Goal: Communication & Community: Share content

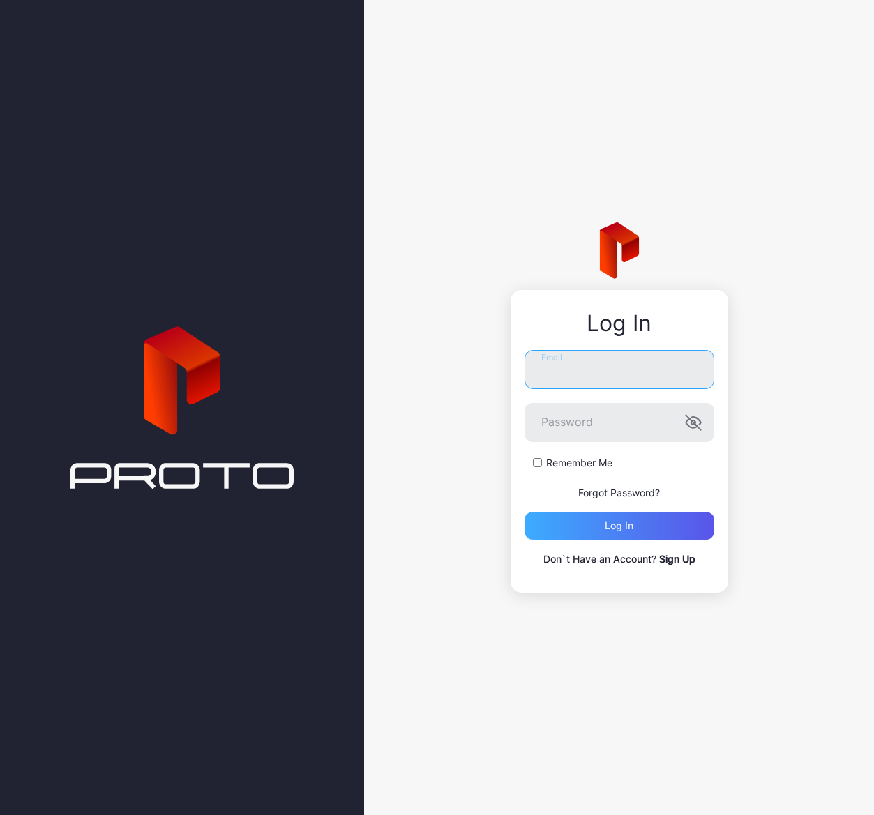
type input "**********"
click at [628, 529] on div "Log in" at bounding box center [619, 525] width 29 height 11
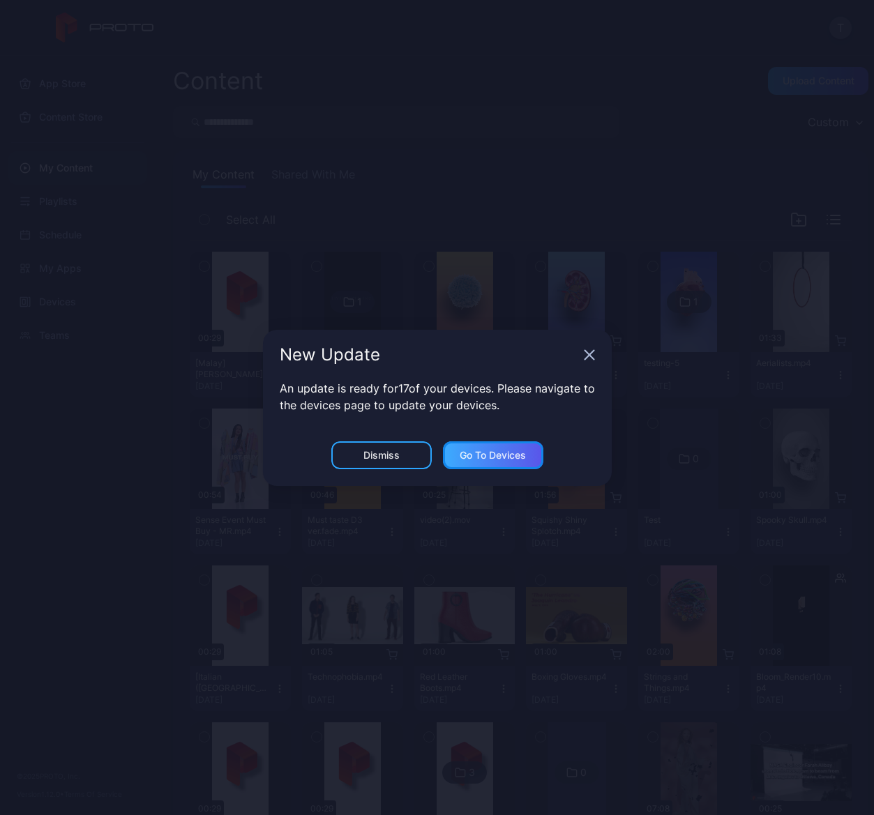
click at [499, 460] on div "Go to devices" at bounding box center [493, 455] width 66 height 11
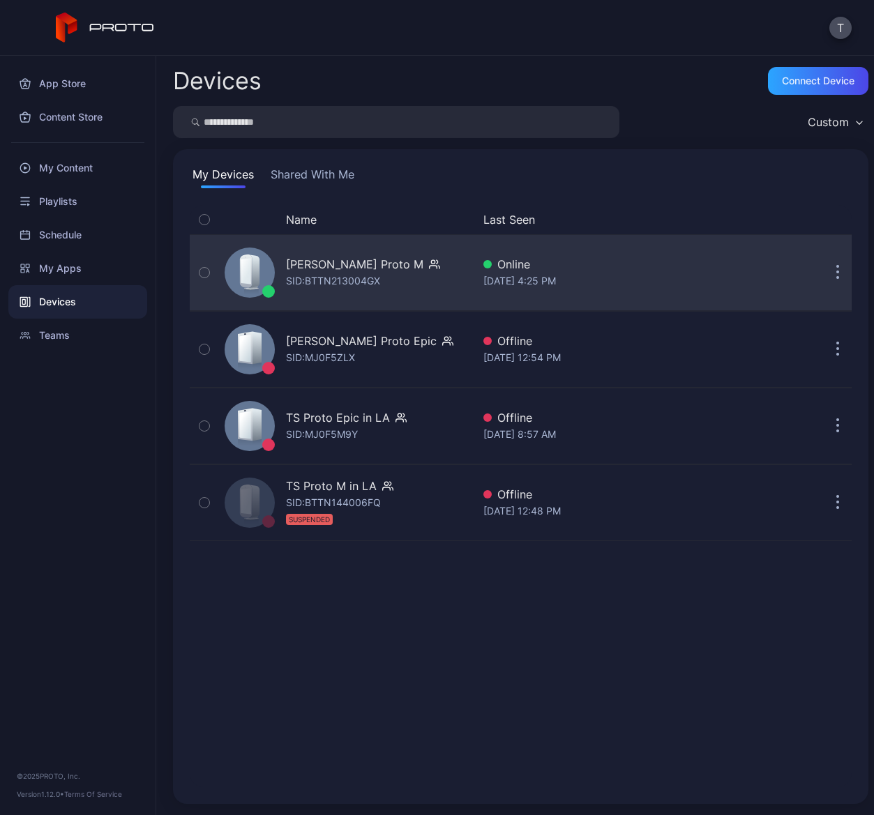
click at [836, 275] on icon "button" at bounding box center [837, 273] width 3 height 16
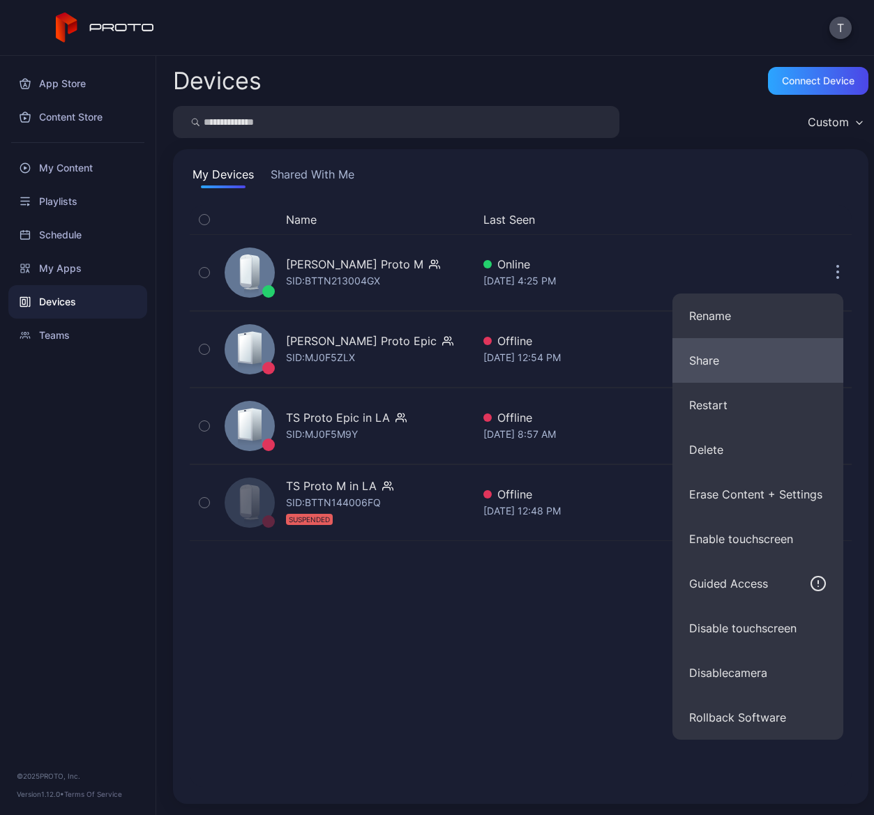
click at [712, 358] on button "Share" at bounding box center [757, 360] width 171 height 45
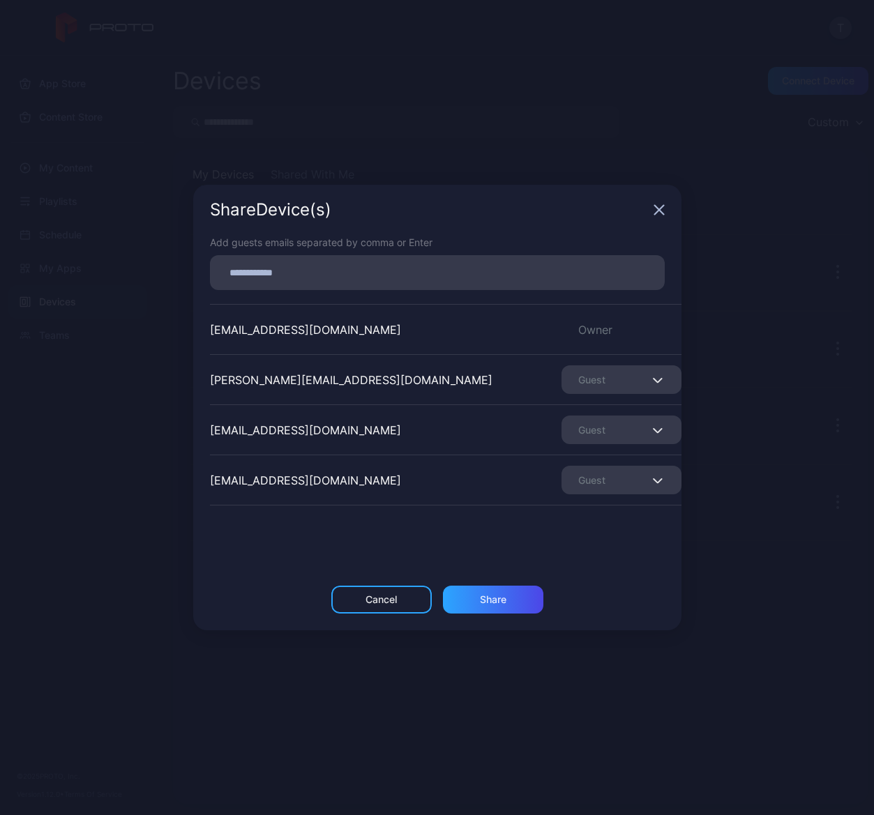
click at [351, 295] on div "Add guests emails separated by comma or Enter [EMAIL_ADDRESS][DOMAIN_NAME] Owne…" at bounding box center [437, 410] width 488 height 351
click at [379, 280] on input at bounding box center [437, 273] width 438 height 18
type input "**********"
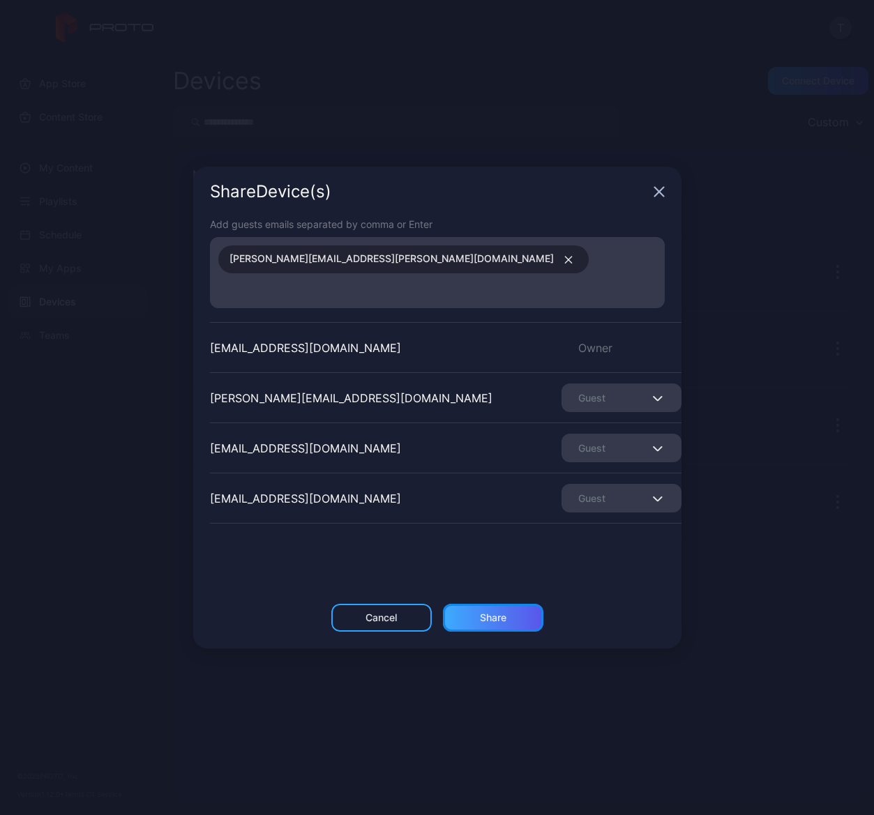
click at [494, 612] on div "Share" at bounding box center [493, 617] width 26 height 11
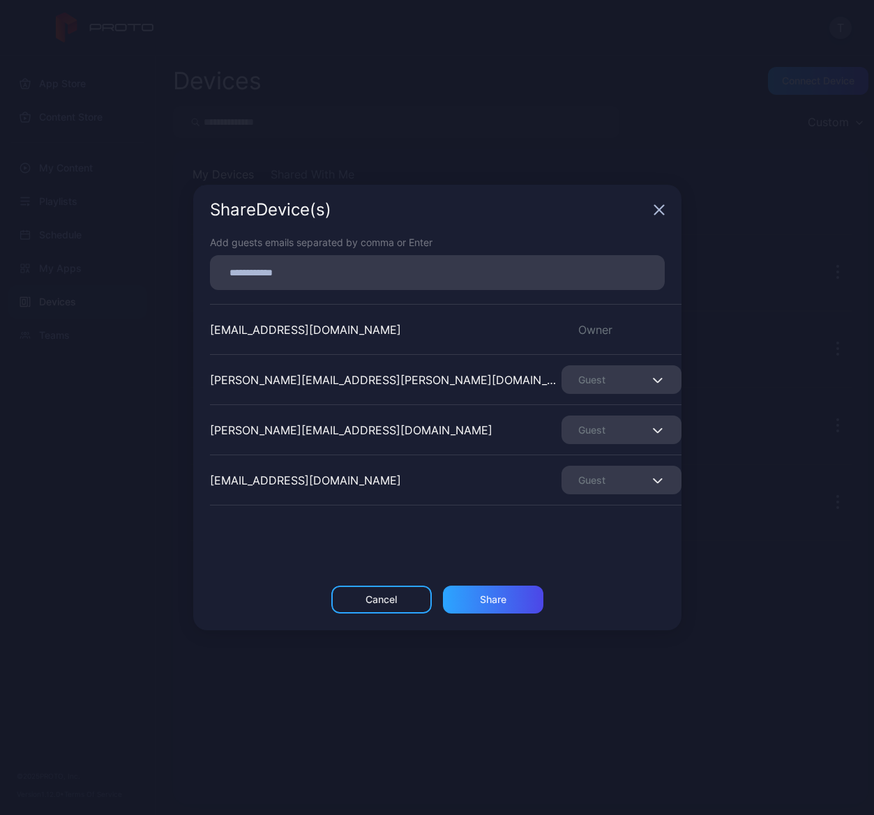
click at [662, 208] on icon "button" at bounding box center [658, 209] width 11 height 11
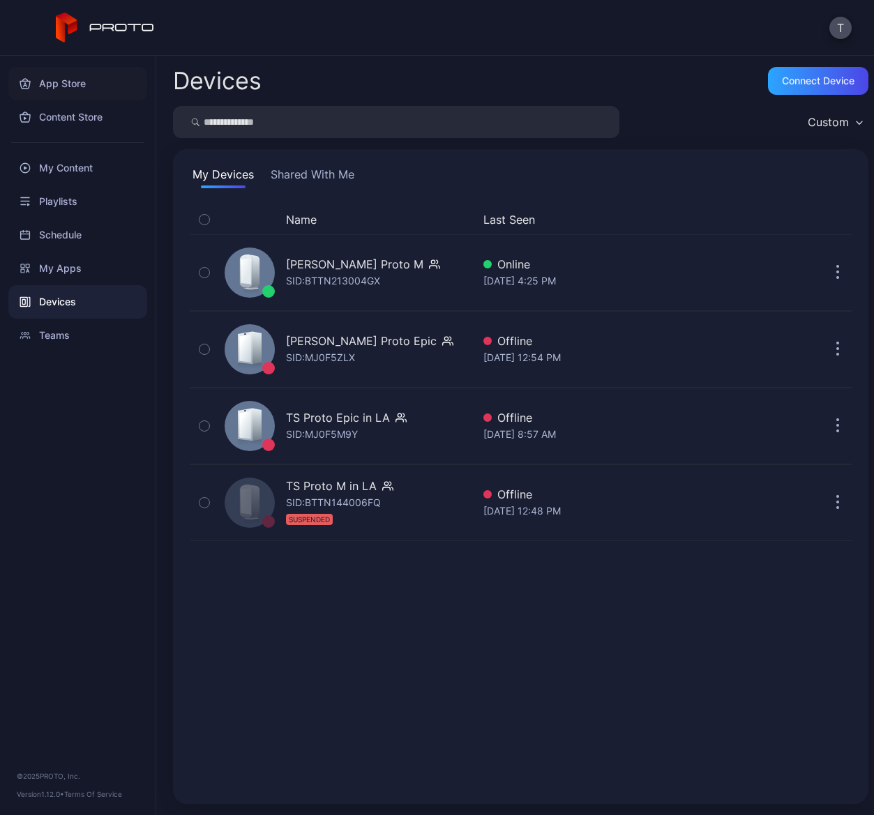
click at [61, 84] on div "App Store" at bounding box center [77, 83] width 139 height 33
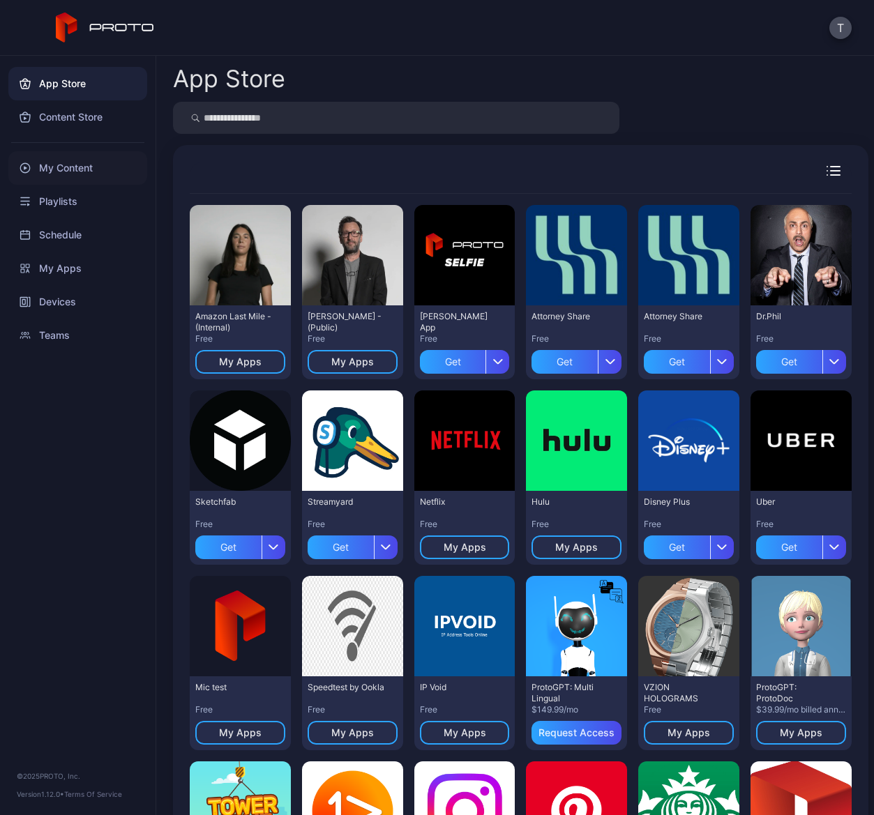
click at [63, 167] on div "My Content" at bounding box center [77, 167] width 139 height 33
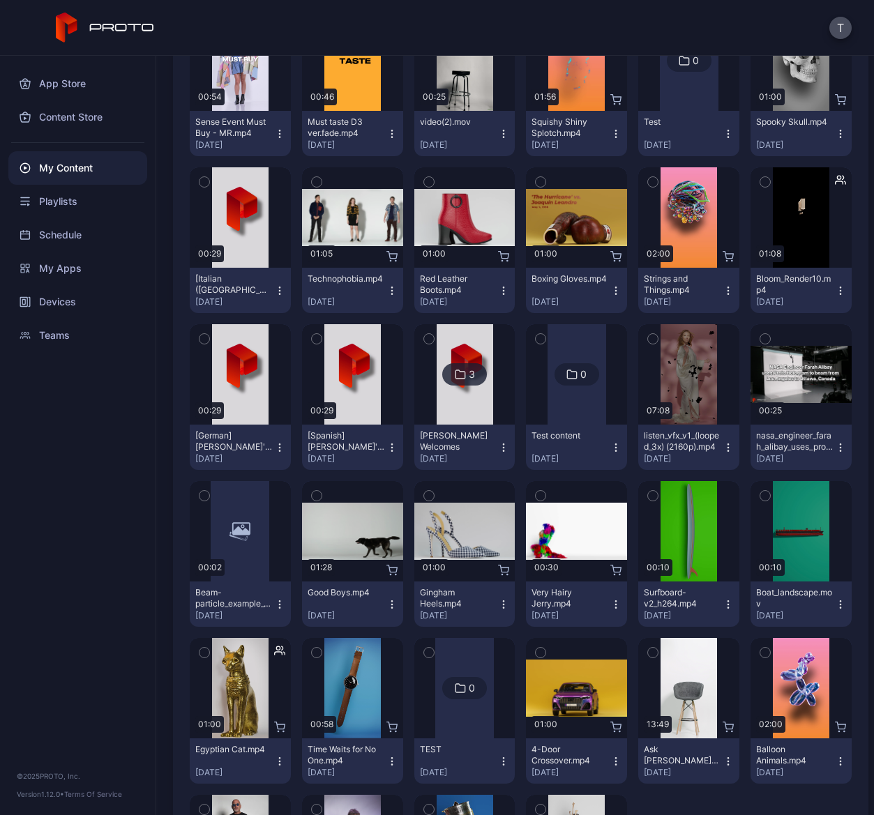
scroll to position [404, 0]
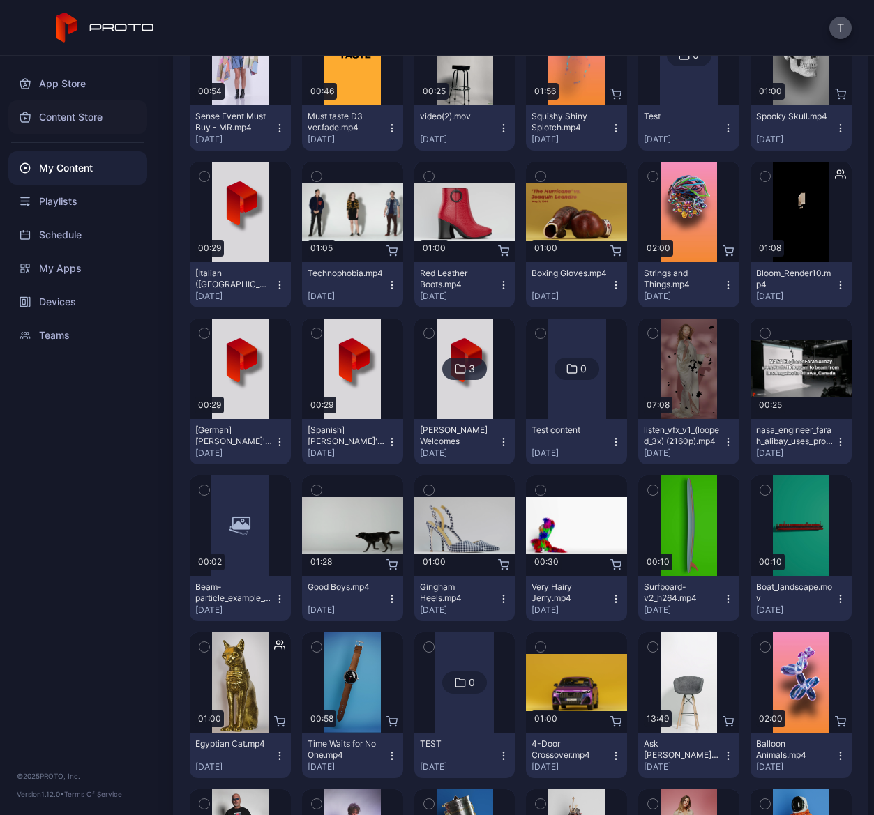
click at [61, 119] on div "Content Store" at bounding box center [77, 116] width 139 height 33
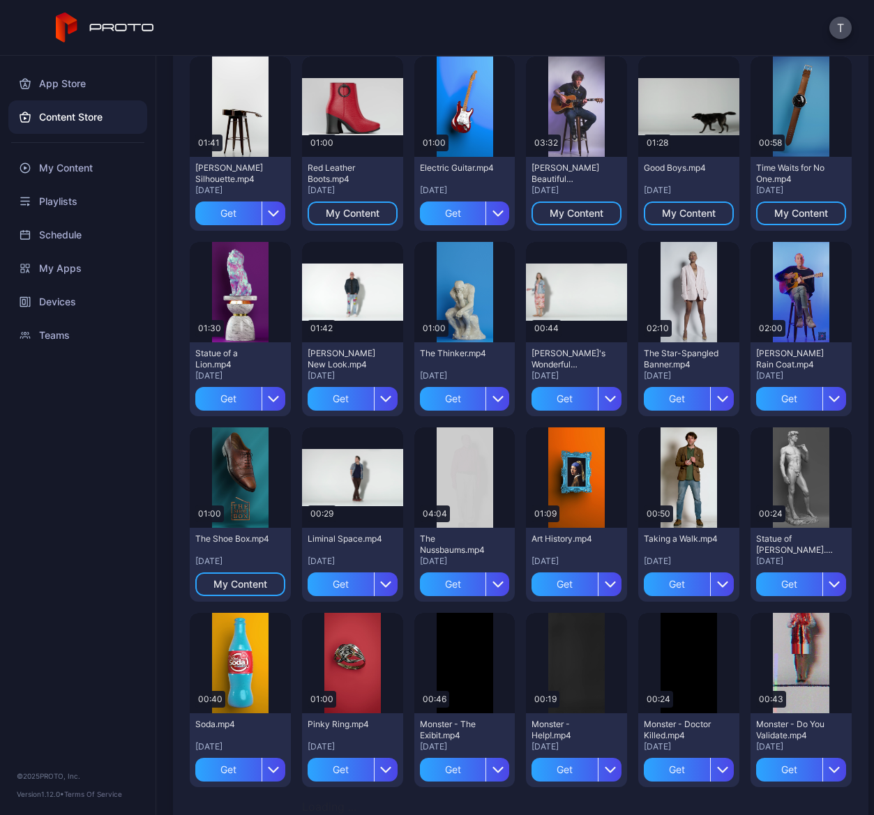
scroll to position [1390, 0]
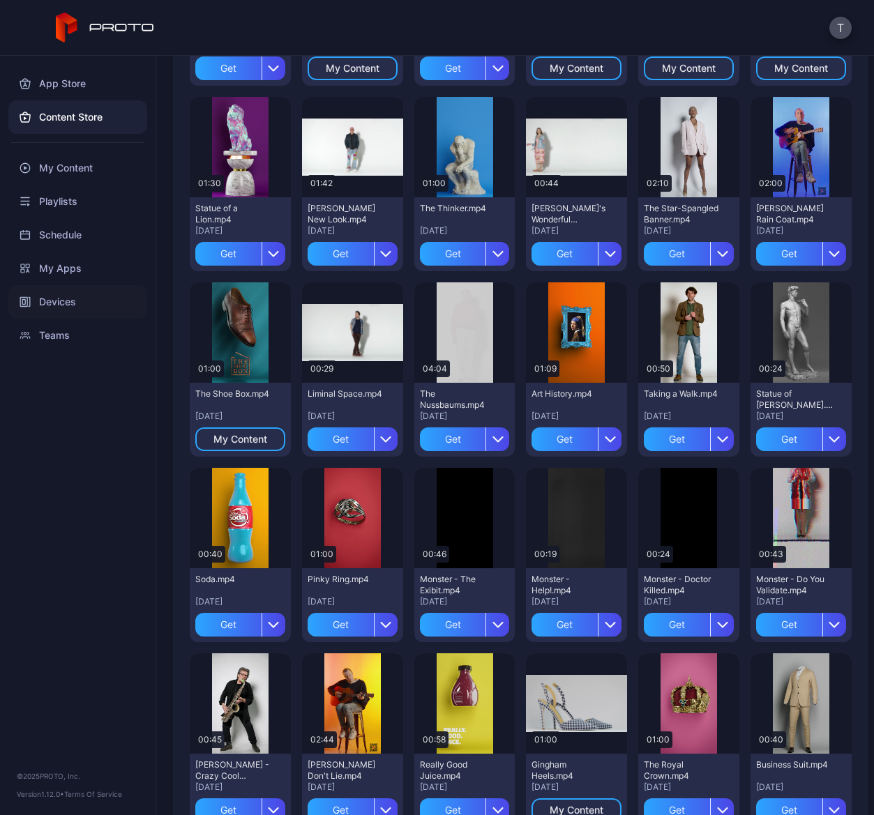
click at [60, 307] on div "Devices" at bounding box center [77, 301] width 139 height 33
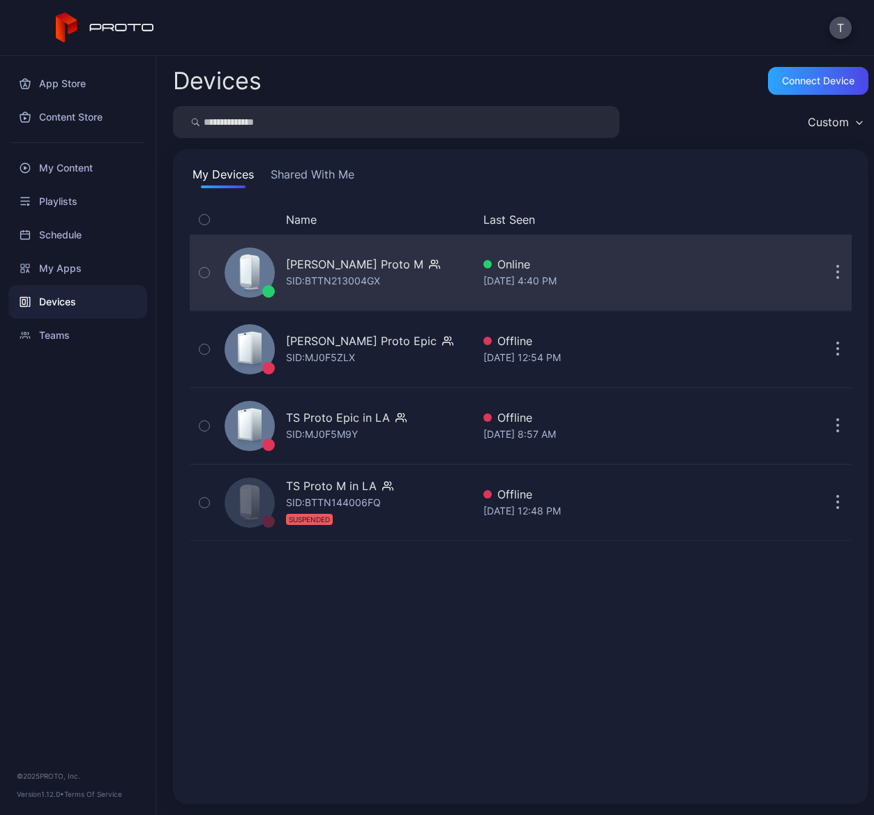
click at [823, 273] on button "button" at bounding box center [837, 273] width 28 height 28
